Goal: Task Accomplishment & Management: Complete application form

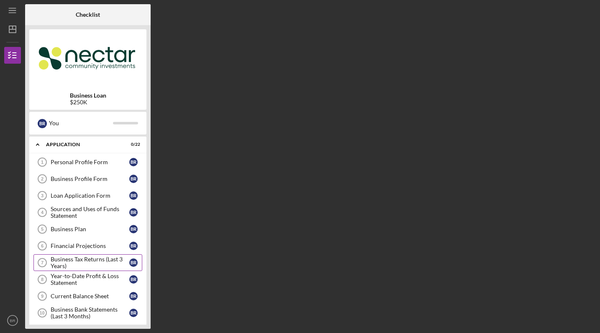
click at [97, 257] on div "Business Tax Returns (Last 3 Years)" at bounding box center [90, 262] width 79 height 13
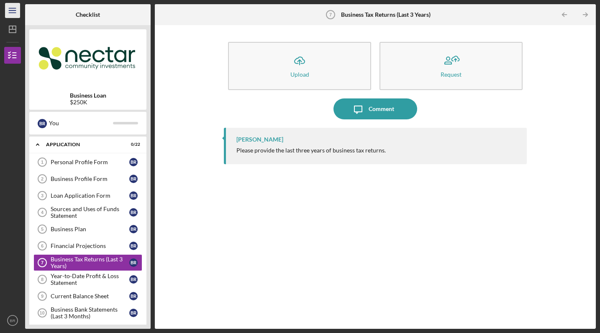
click at [18, 10] on icon "Icon/Menu" at bounding box center [12, 10] width 19 height 19
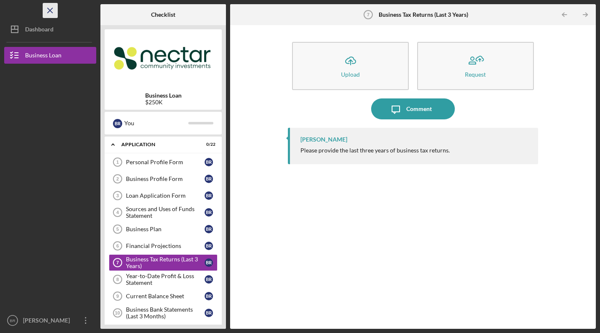
click at [51, 11] on line "button" at bounding box center [50, 10] width 5 height 5
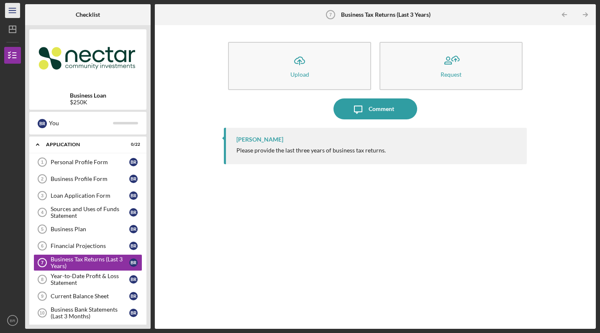
click at [16, 10] on icon "Icon/Menu" at bounding box center [12, 10] width 19 height 19
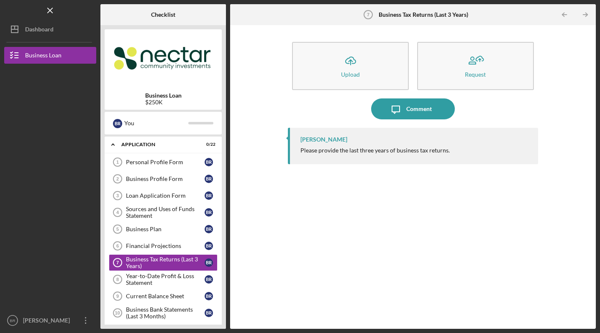
click at [16, 10] on div "Logo-Reversed Created with Sketch. Icon/Menu Close" at bounding box center [50, 10] width 92 height 21
